Goal: Use online tool/utility: Utilize a website feature to perform a specific function

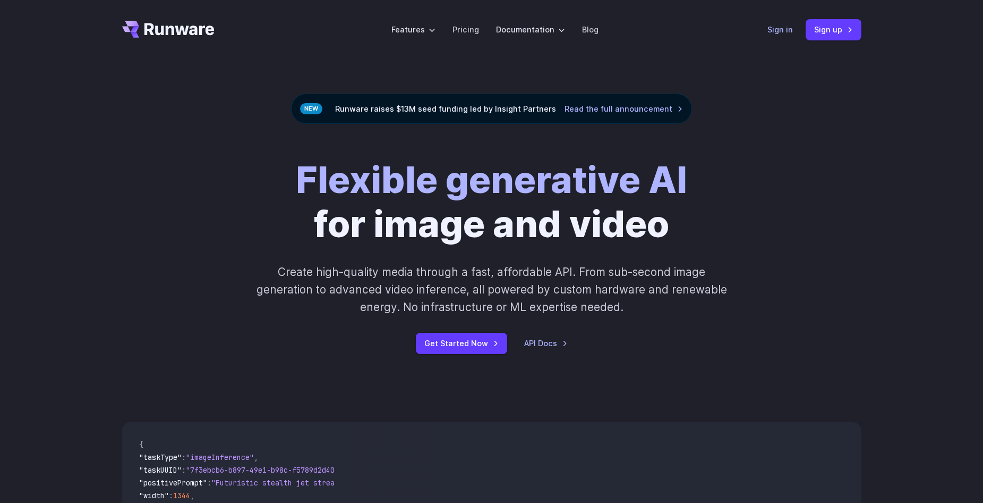
click at [769, 35] on link "Sign in" at bounding box center [780, 29] width 25 height 12
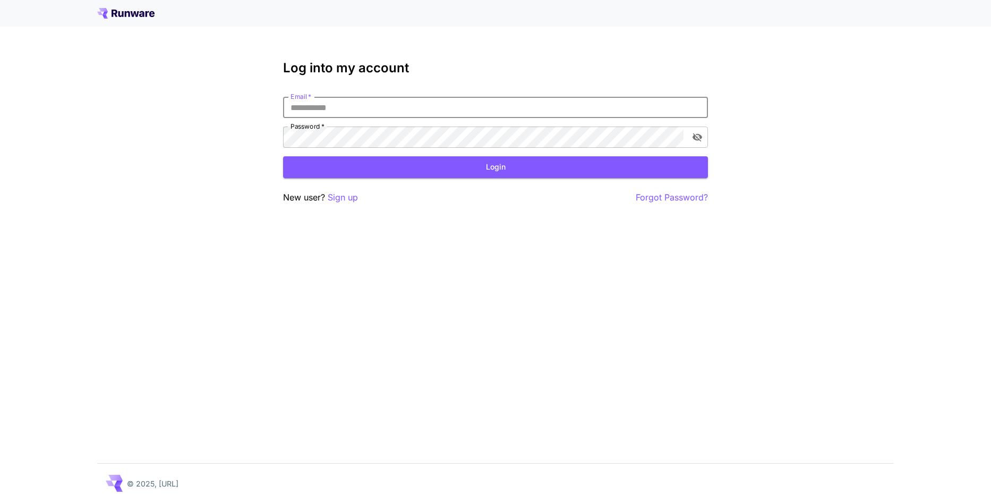
click at [604, 114] on input "Email   *" at bounding box center [495, 107] width 425 height 21
type input "**********"
click button "Login" at bounding box center [495, 167] width 425 height 22
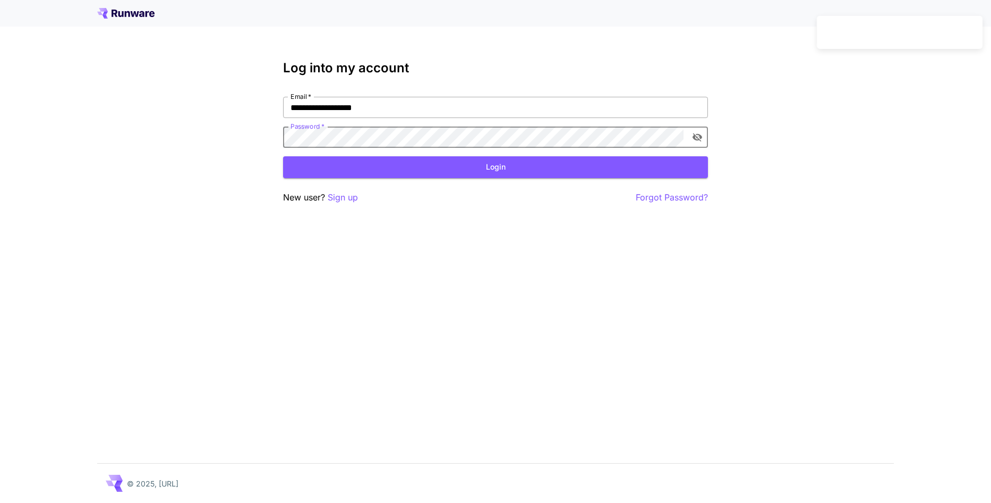
click button "Login" at bounding box center [495, 167] width 425 height 22
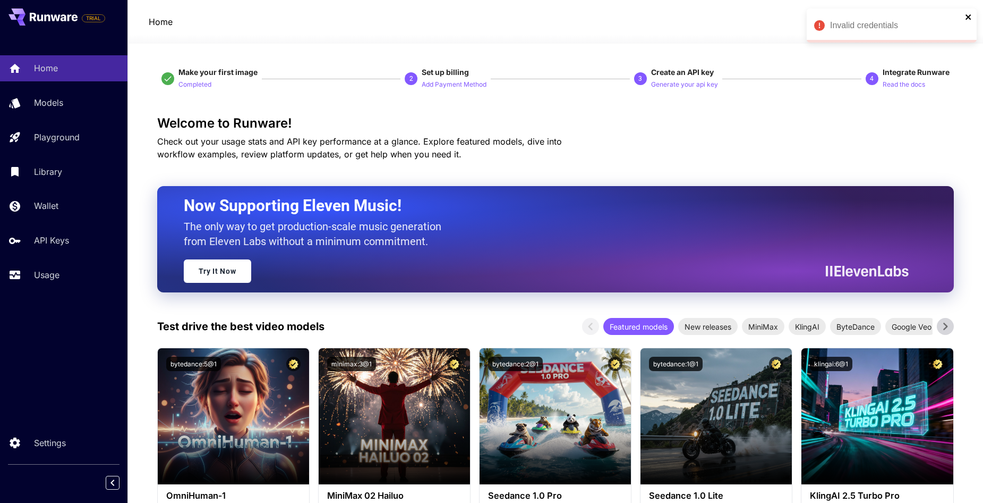
click at [968, 20] on icon "close" at bounding box center [968, 17] width 7 height 8
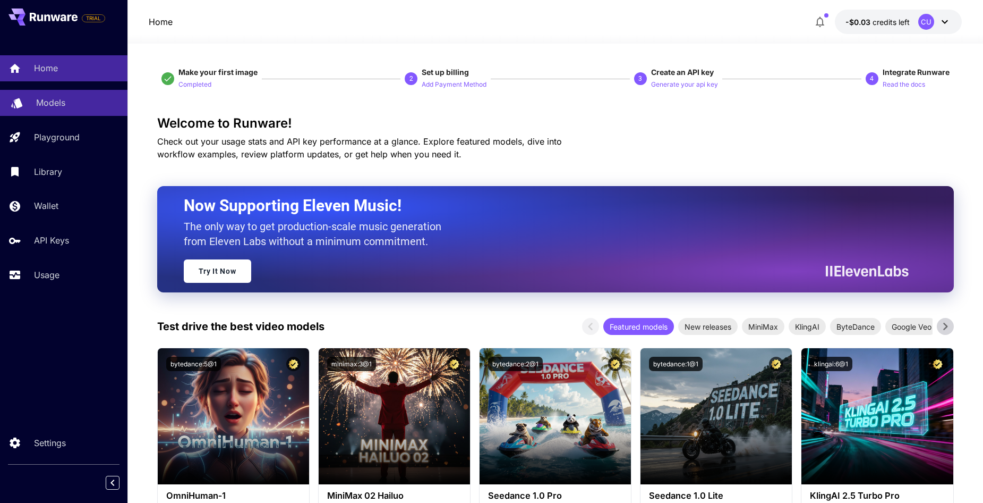
click at [95, 109] on div "Models" at bounding box center [77, 102] width 83 height 13
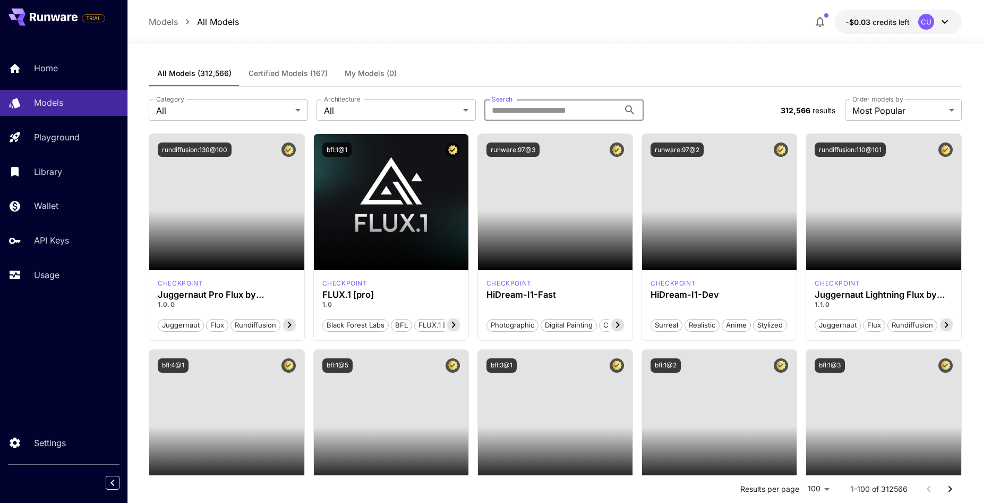
click at [522, 118] on input "Search" at bounding box center [551, 109] width 135 height 21
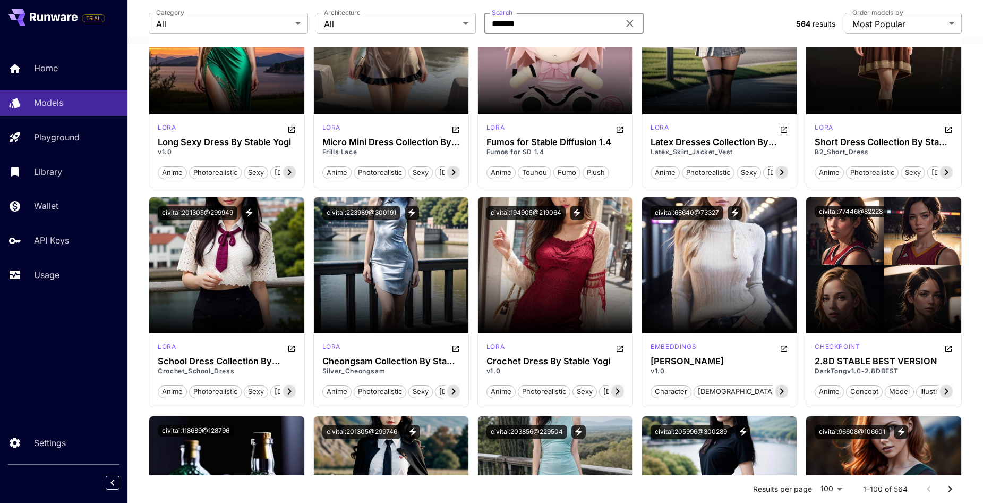
scroll to position [4074, 0]
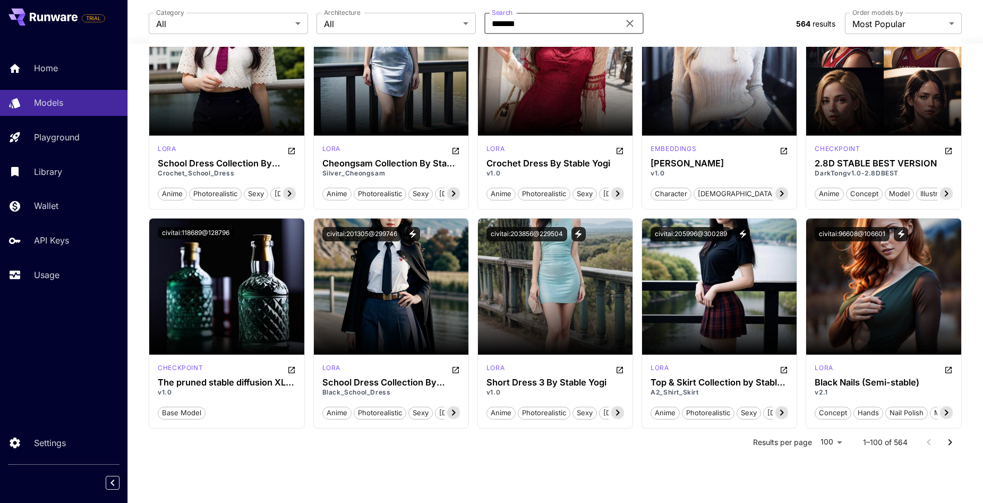
type input "******"
click at [955, 438] on icon "Go to next page" at bounding box center [950, 442] width 13 height 13
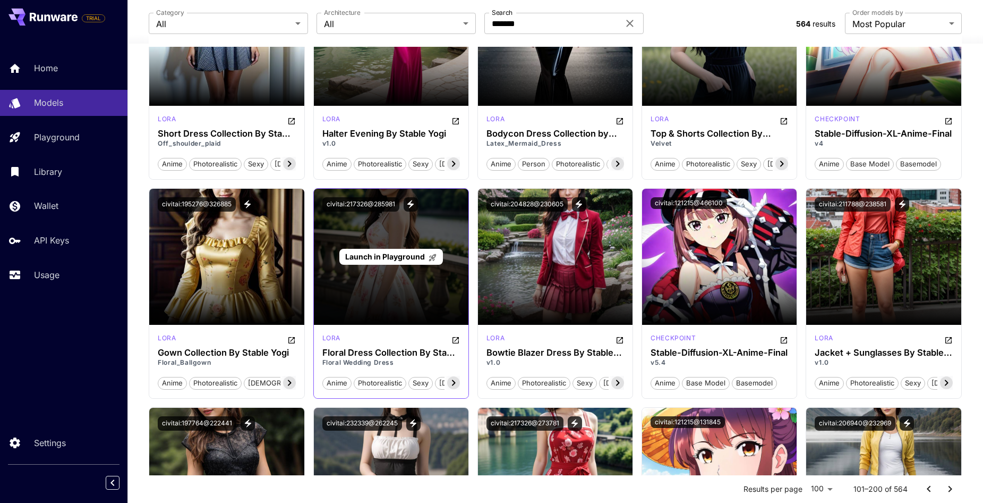
click at [398, 249] on div "Launch in Playground" at bounding box center [391, 257] width 104 height 16
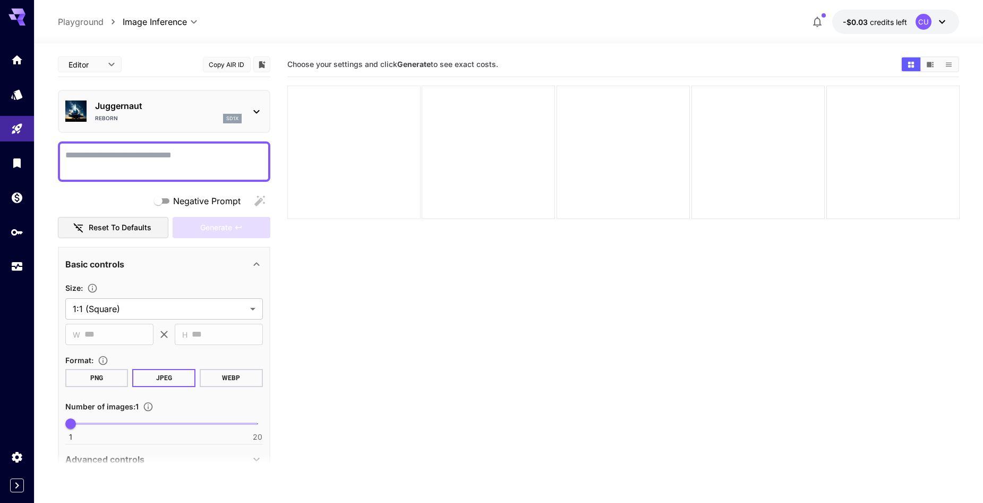
click at [401, 178] on div at bounding box center [353, 152] width 133 height 133
